Goal: Task Accomplishment & Management: Use online tool/utility

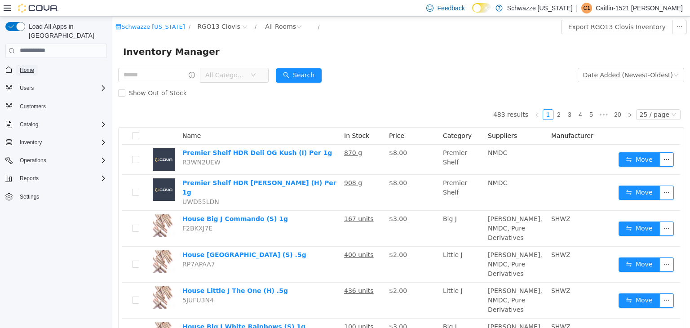
click at [32, 67] on span "Home" at bounding box center [27, 70] width 14 height 7
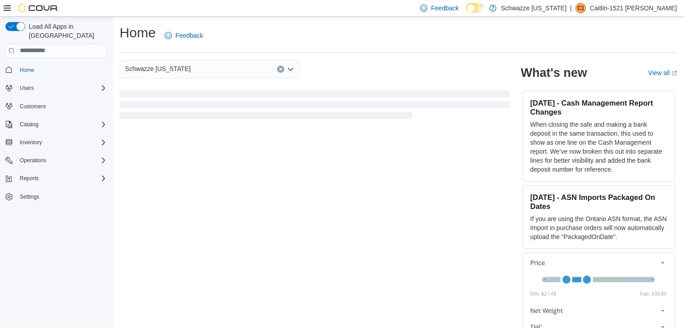
click at [275, 65] on div "Schwazze [US_STATE]" at bounding box center [210, 69] width 180 height 18
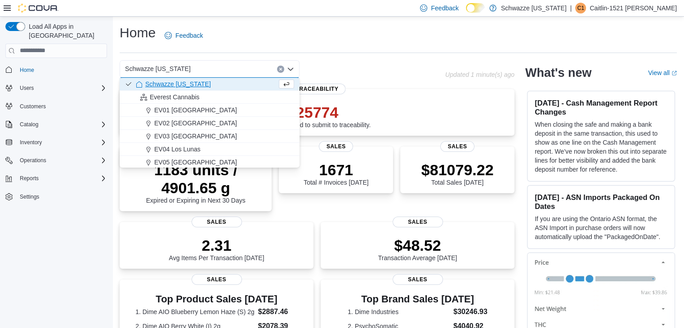
click at [277, 67] on button "Clear input" at bounding box center [280, 69] width 7 height 7
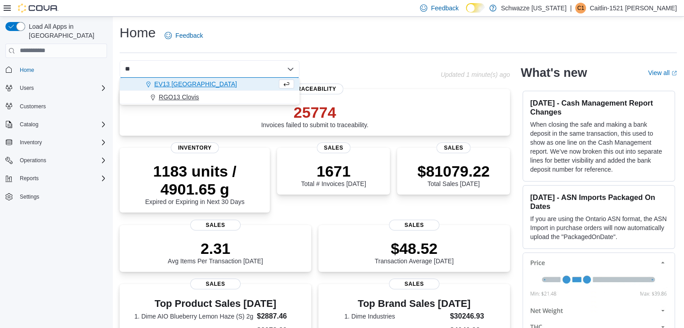
type input "**"
click at [236, 96] on div "RGO13 Clovis" at bounding box center [215, 97] width 158 height 9
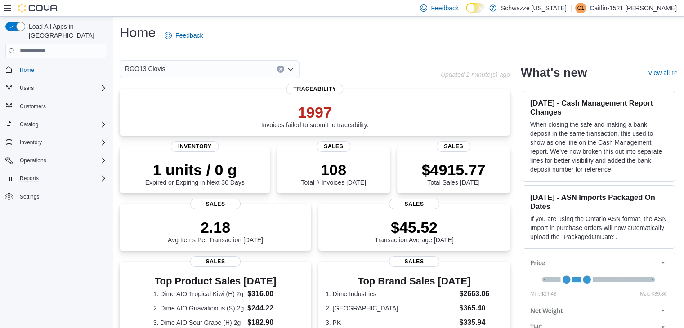
drag, startPoint x: 354, startPoint y: 50, endPoint x: 44, endPoint y: 169, distance: 332.2
click at [44, 173] on div "Reports" at bounding box center [61, 178] width 91 height 11
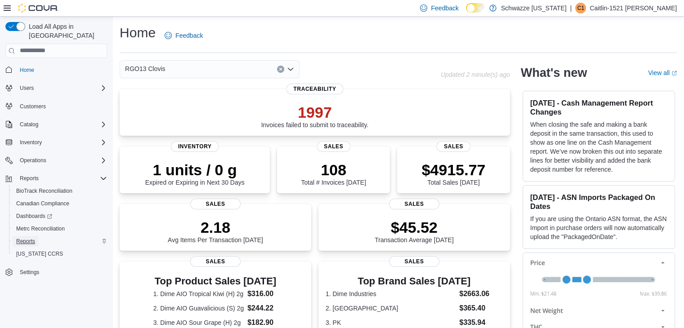
click at [29, 238] on span "Reports" at bounding box center [25, 241] width 19 height 7
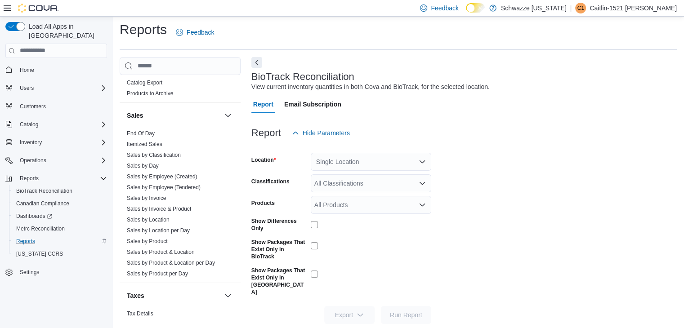
scroll to position [598, 0]
click at [129, 130] on span "End Of Day" at bounding box center [141, 133] width 28 height 7
click at [142, 132] on link "End Of Day" at bounding box center [141, 134] width 28 height 6
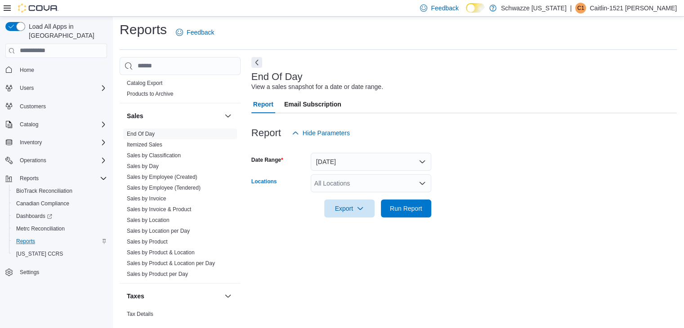
click at [325, 184] on div "All Locations" at bounding box center [371, 183] width 120 height 18
type input "*****"
click at [338, 195] on span "Choose from the following options" at bounding box center [333, 198] width 9 height 9
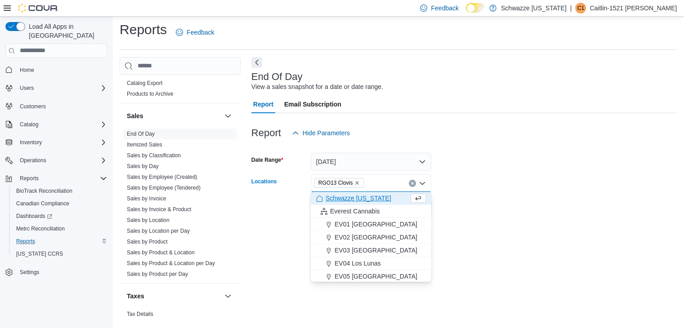
click at [459, 195] on div at bounding box center [463, 195] width 425 height 7
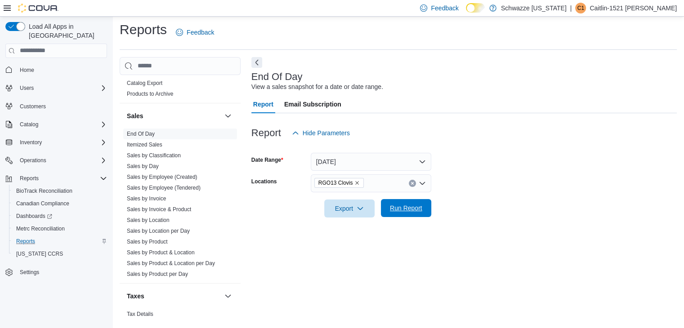
click at [419, 204] on span "Run Report" at bounding box center [406, 208] width 32 height 9
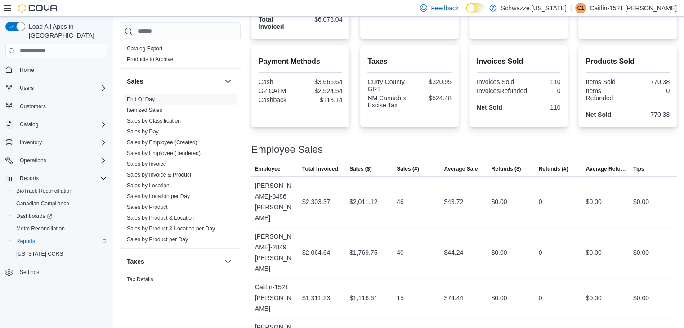
scroll to position [284, 0]
click at [162, 155] on link "Sales by Employee (Tendered)" at bounding box center [164, 153] width 74 height 6
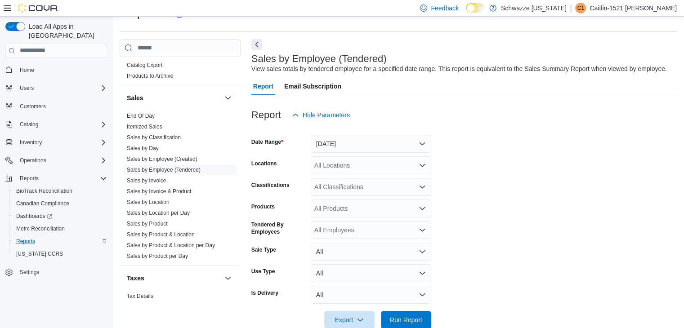
scroll to position [21, 0]
click at [348, 138] on button "[DATE]" at bounding box center [371, 144] width 120 height 18
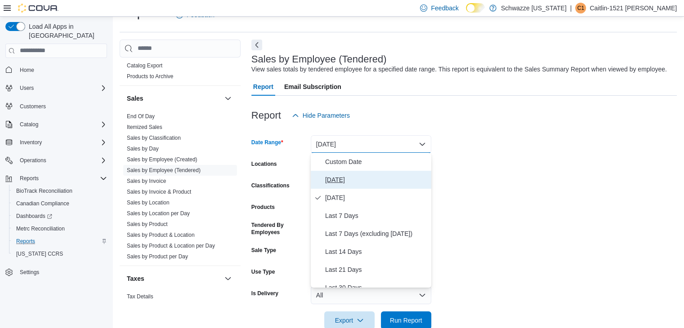
click at [323, 175] on button "[DATE]" at bounding box center [371, 180] width 120 height 18
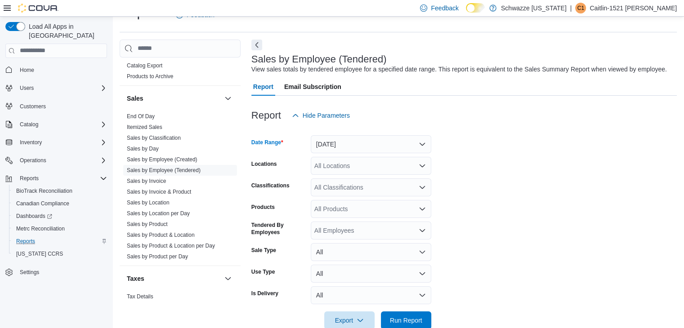
click at [334, 170] on div "All Locations" at bounding box center [371, 166] width 120 height 18
type input "*****"
click at [360, 184] on span "RGO13 Clovis" at bounding box center [359, 180] width 40 height 9
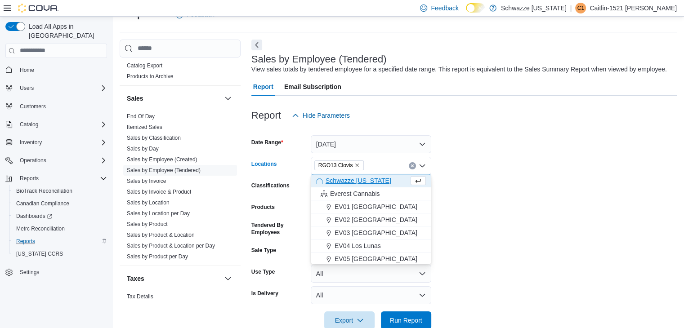
click at [527, 185] on form "Date Range [DATE] Locations RGO13 [GEOGRAPHIC_DATA] Combo box. Selected. RGO13 …" at bounding box center [463, 227] width 425 height 205
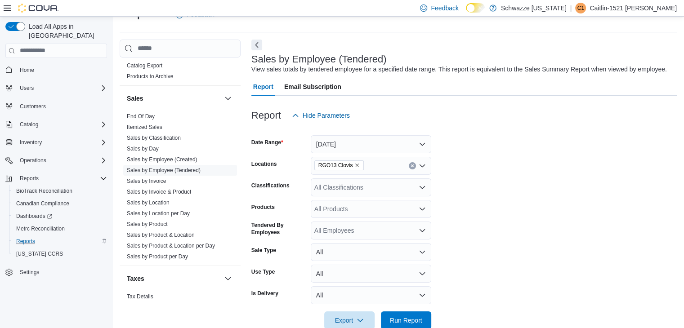
scroll to position [40, 0]
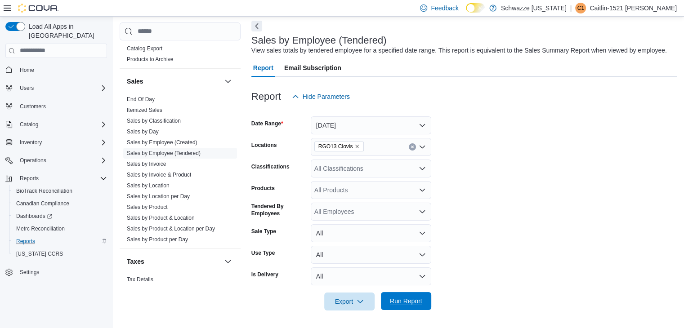
click at [417, 295] on span "Run Report" at bounding box center [406, 301] width 40 height 18
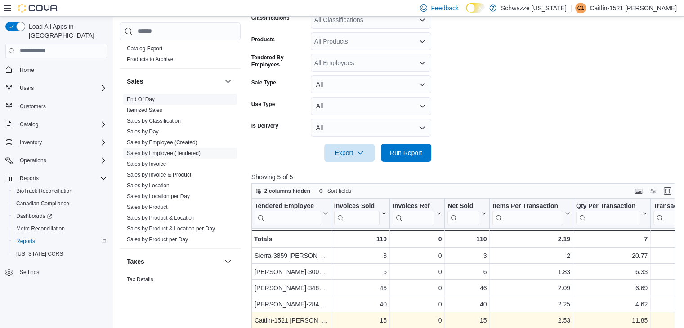
click at [148, 98] on link "End Of Day" at bounding box center [141, 99] width 28 height 6
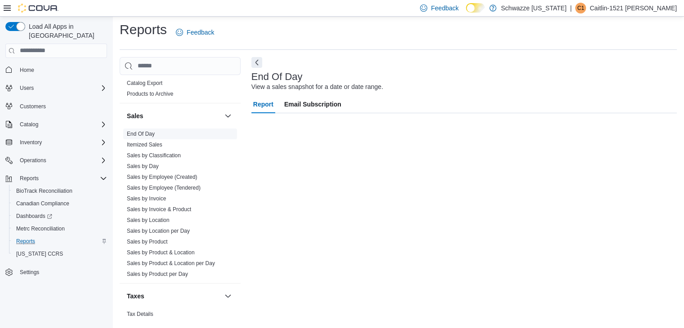
scroll to position [3, 0]
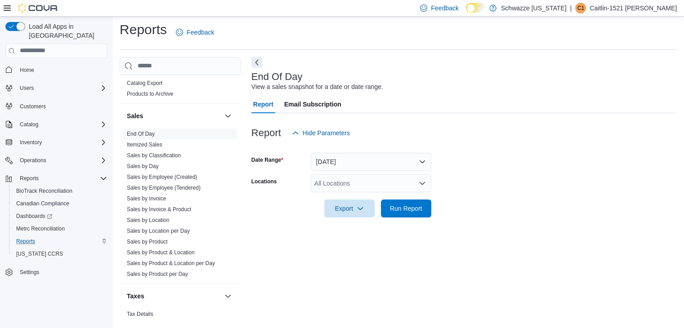
click at [339, 184] on div "All Locations" at bounding box center [371, 183] width 120 height 18
type input "*****"
click at [351, 198] on span "RGO13 Clovis" at bounding box center [359, 198] width 40 height 9
click at [458, 191] on form "Date Range [DATE] Locations RGO13 Clovis Export Run Report" at bounding box center [463, 180] width 425 height 76
click at [414, 213] on span "Run Report" at bounding box center [406, 208] width 40 height 18
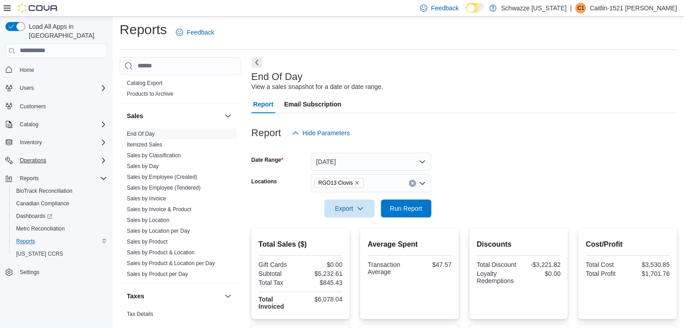
click at [88, 156] on div "Operations" at bounding box center [61, 160] width 91 height 11
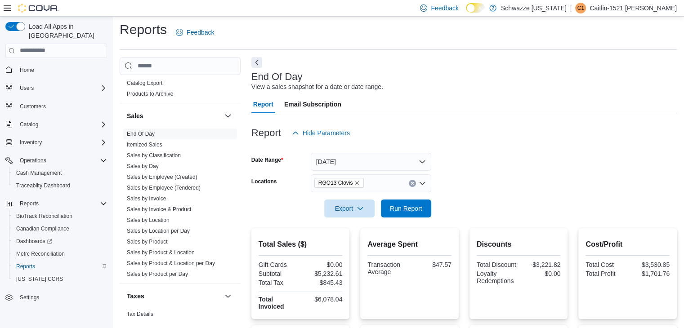
click at [68, 154] on button "Operations" at bounding box center [56, 160] width 109 height 13
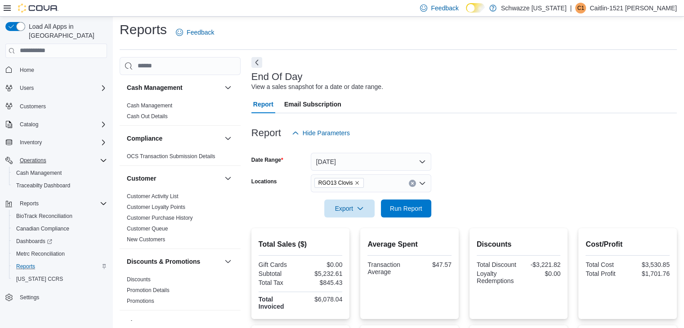
scroll to position [659, 0]
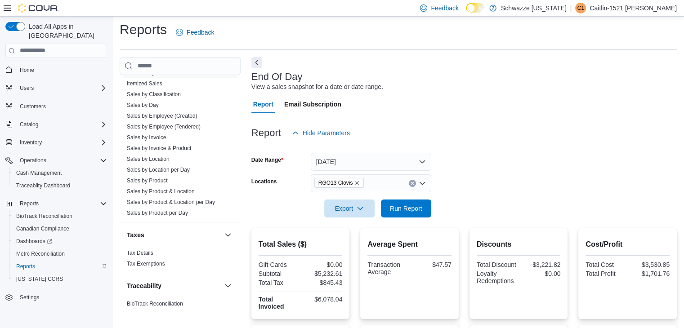
click at [94, 137] on div "Inventory" at bounding box center [61, 142] width 91 height 11
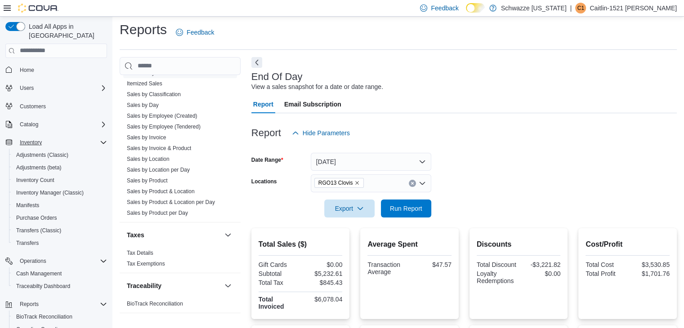
click at [94, 137] on div "Inventory" at bounding box center [61, 142] width 91 height 11
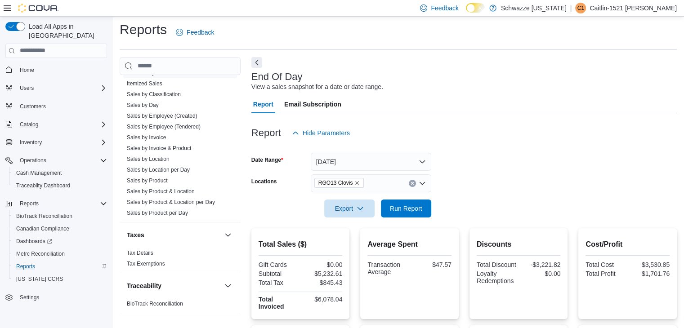
click at [102, 121] on icon "Complex example" at bounding box center [103, 124] width 7 height 7
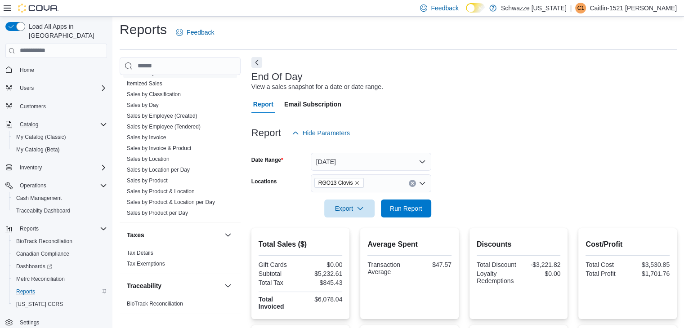
click at [102, 121] on icon "Complex example" at bounding box center [103, 124] width 7 height 7
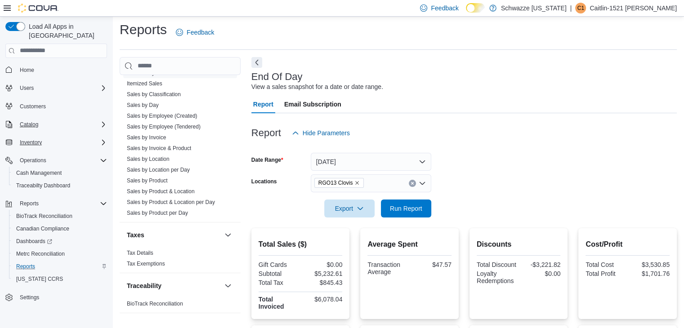
click at [90, 137] on div "Inventory" at bounding box center [61, 142] width 91 height 11
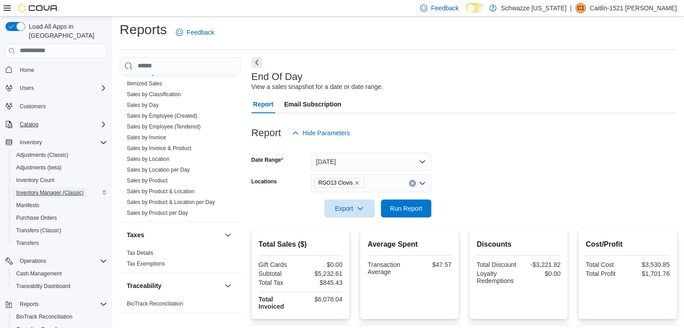
click at [48, 189] on span "Inventory Manager (Classic)" at bounding box center [49, 192] width 67 height 7
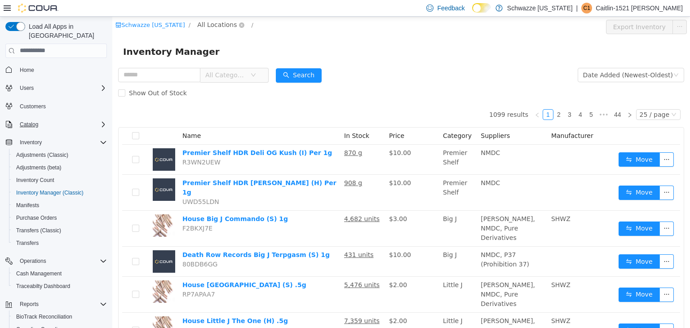
click at [214, 22] on span "All Locations" at bounding box center [217, 24] width 40 height 10
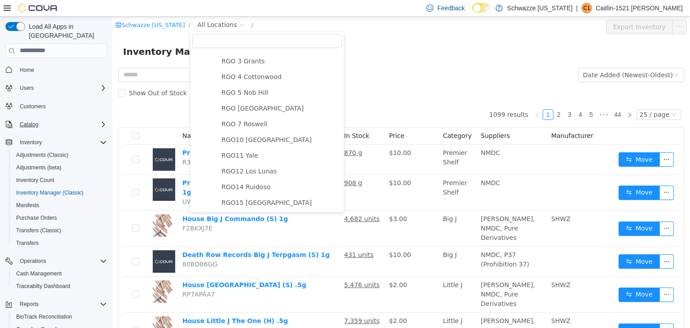
scroll to position [493, 0]
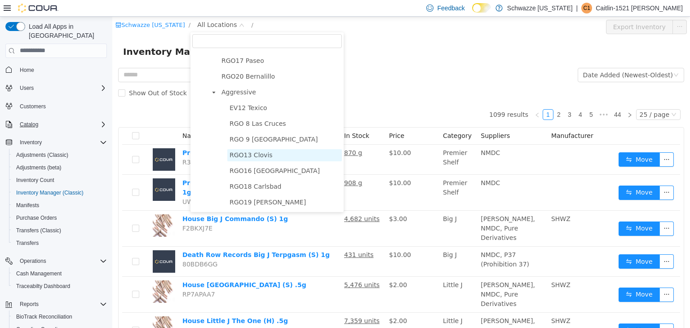
click at [248, 156] on span "RGO13 Clovis" at bounding box center [251, 154] width 43 height 7
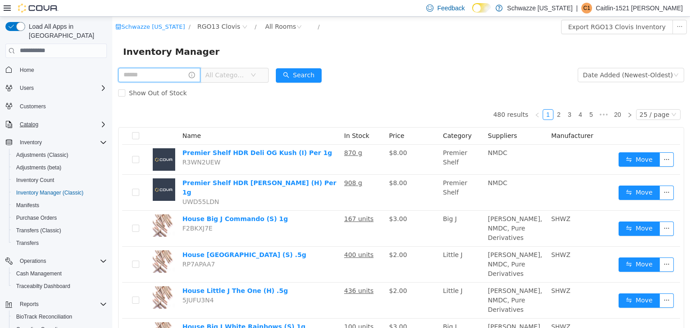
click at [160, 74] on input "text" at bounding box center [159, 74] width 82 height 14
type input "********"
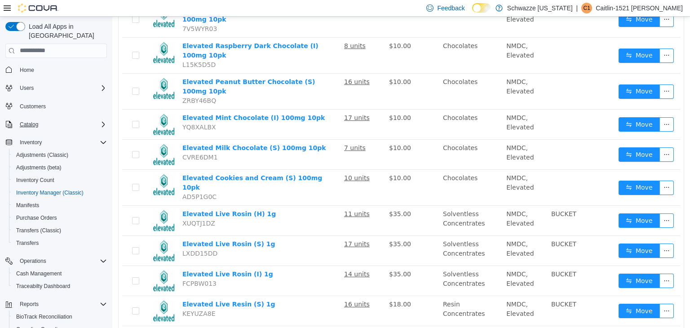
scroll to position [604, 0]
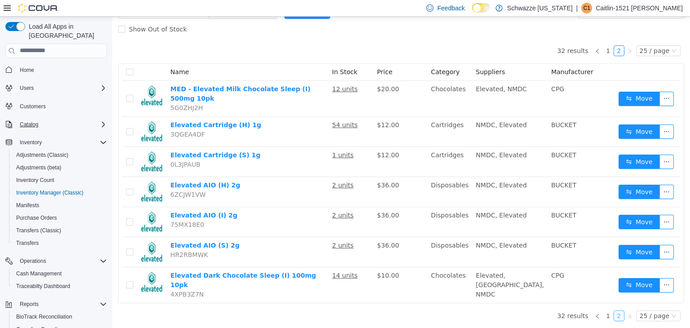
scroll to position [52, 0]
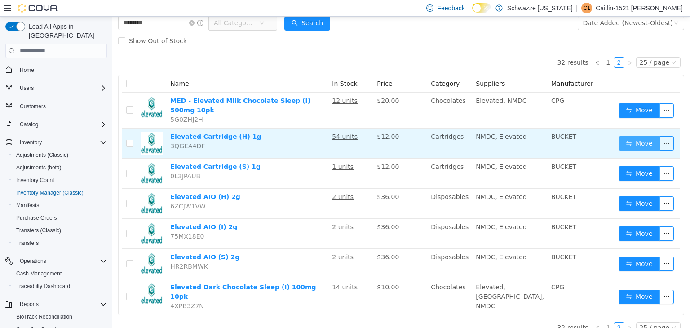
click at [632, 138] on button "Move" at bounding box center [639, 143] width 41 height 14
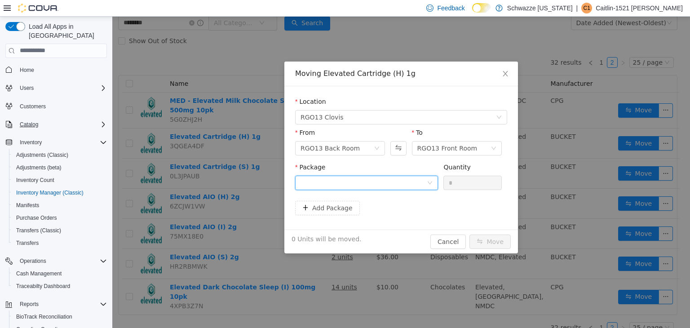
click at [361, 187] on div at bounding box center [364, 182] width 126 height 13
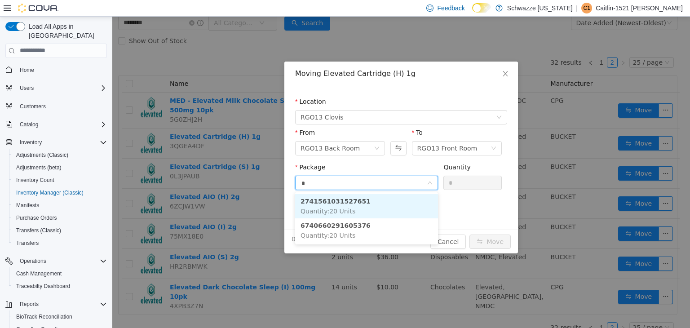
type input "**"
click at [338, 208] on span "Quantity : 20 Units" at bounding box center [328, 210] width 55 height 7
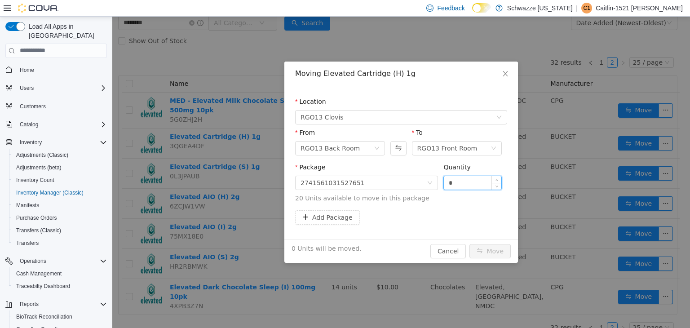
click at [456, 184] on input "*" at bounding box center [473, 182] width 58 height 13
type input "**"
click at [470, 244] on button "Move" at bounding box center [490, 251] width 41 height 14
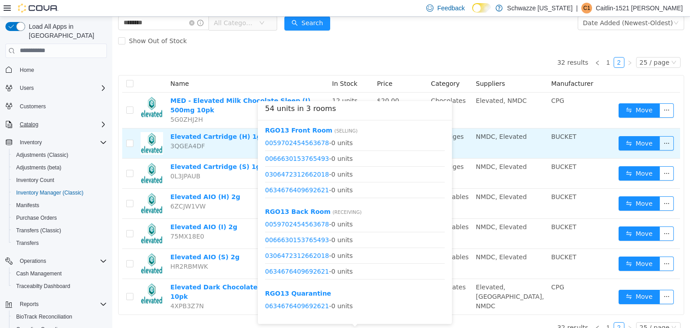
scroll to position [0, 0]
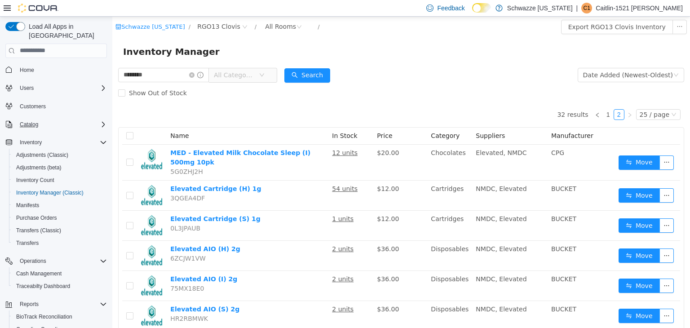
click at [213, 102] on div "32 results 1 2 25 / page Name In Stock Price Category Suppliers Manufacturer ME…" at bounding box center [401, 234] width 566 height 265
click at [195, 76] on icon "icon: close-circle" at bounding box center [191, 74] width 5 height 5
